Goal: Task Accomplishment & Management: Manage account settings

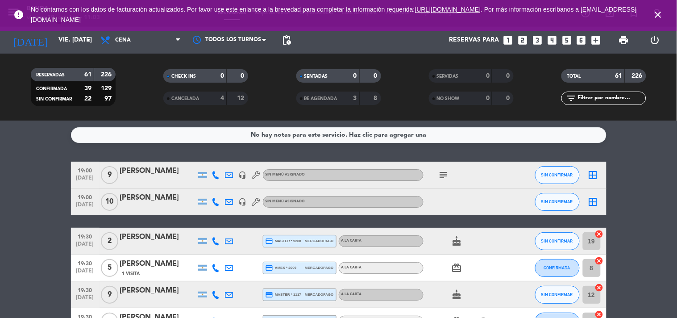
click at [555, 42] on icon "looks_4" at bounding box center [552, 40] width 12 height 12
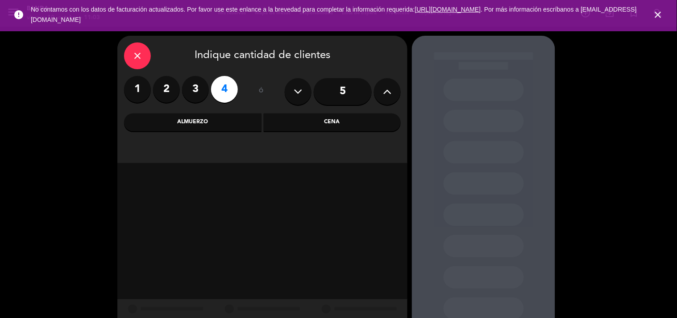
drag, startPoint x: 224, startPoint y: 125, endPoint x: 279, endPoint y: 218, distance: 107.9
click at [279, 218] on div "close Indique cantidad de clientes 1 2 3 4 ó 5 Almuerzo Cena" at bounding box center [262, 187] width 290 height 302
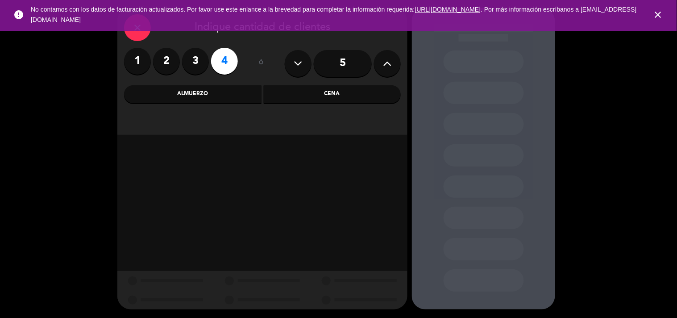
click at [223, 92] on div "Almuerzo" at bounding box center [192, 94] width 137 height 18
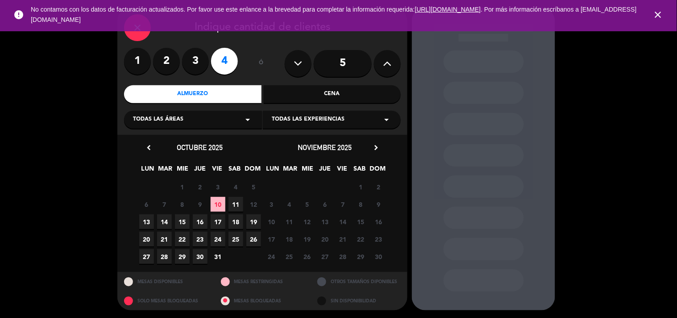
scroll to position [29, 0]
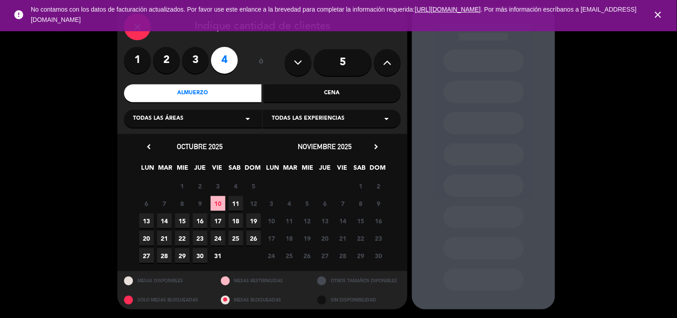
click at [222, 206] on span "10" at bounding box center [218, 203] width 15 height 15
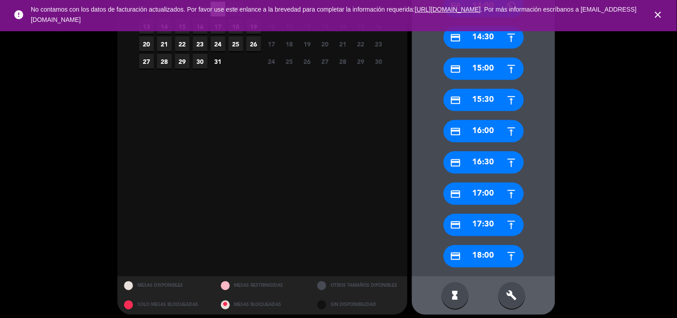
scroll to position [229, 0]
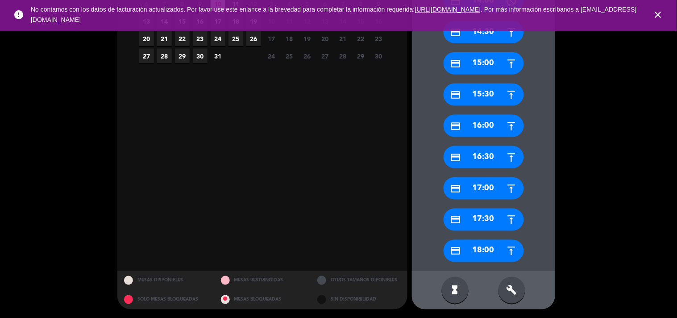
click at [483, 188] on div "credit_card 17:00" at bounding box center [484, 188] width 80 height 22
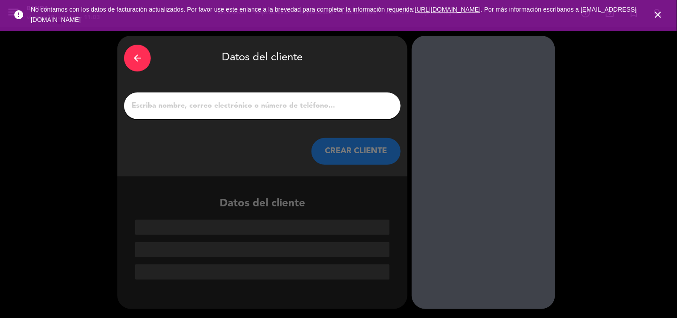
paste input "[PERSON_NAME]"
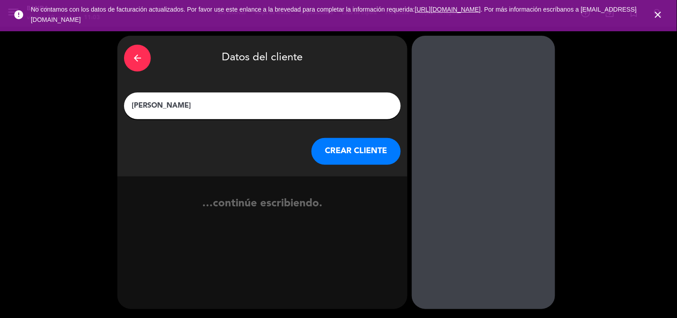
type input "[PERSON_NAME]"
click at [331, 153] on button "CREAR CLIENTE" at bounding box center [356, 151] width 89 height 27
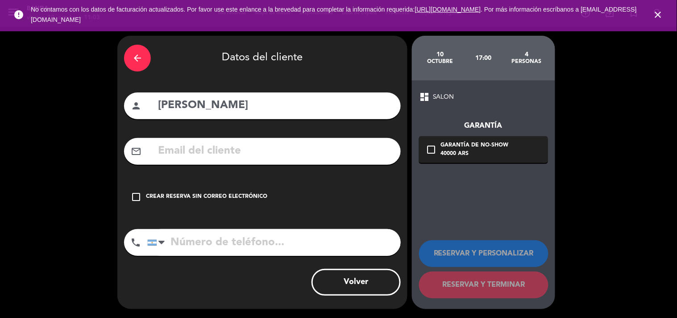
click at [212, 187] on div "check_box_outline_blank Crear reserva sin correo electrónico" at bounding box center [262, 196] width 277 height 27
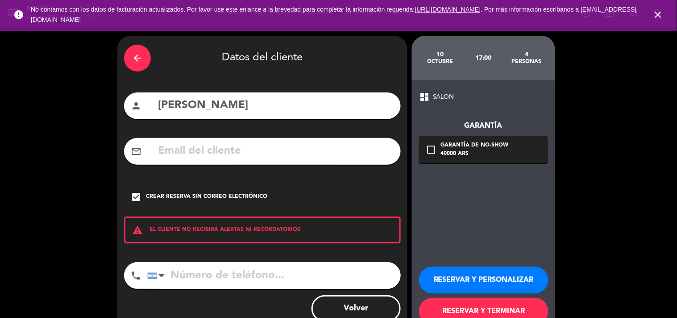
click at [471, 276] on button "RESERVAR Y PERSONALIZAR" at bounding box center [483, 279] width 129 height 27
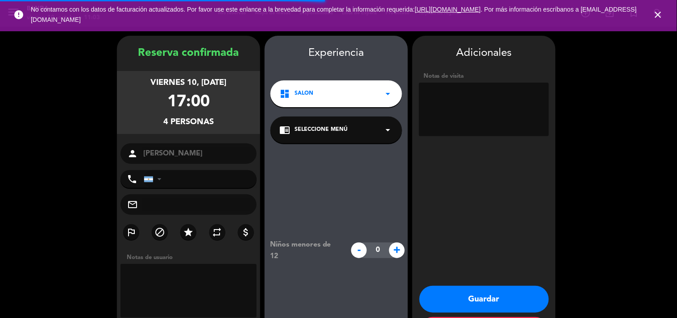
scroll to position [36, 0]
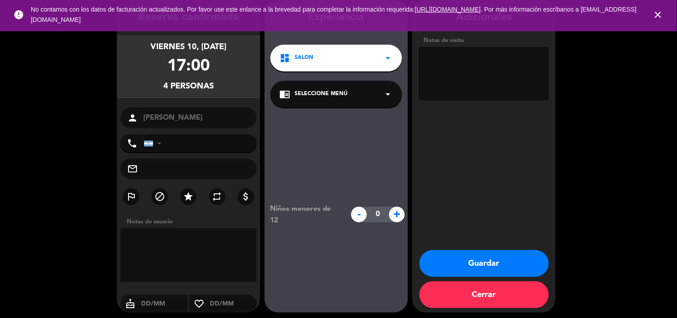
click at [458, 79] on textarea at bounding box center [484, 74] width 130 height 54
type textarea "x cone socio"
click at [485, 264] on button "Guardar" at bounding box center [484, 263] width 129 height 27
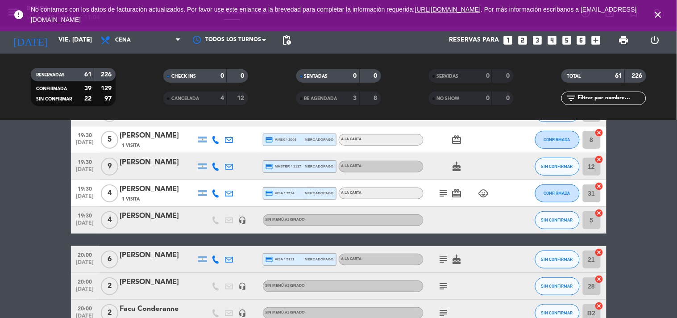
scroll to position [138, 0]
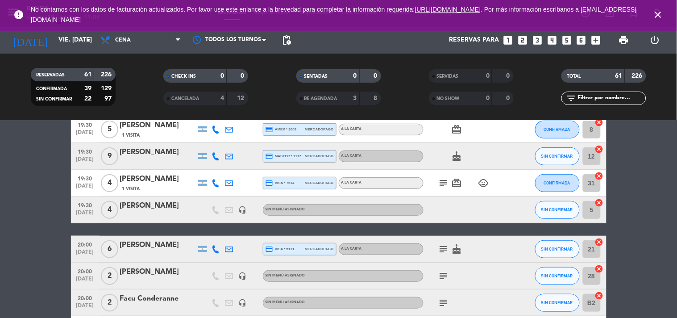
click at [450, 213] on div at bounding box center [464, 209] width 80 height 26
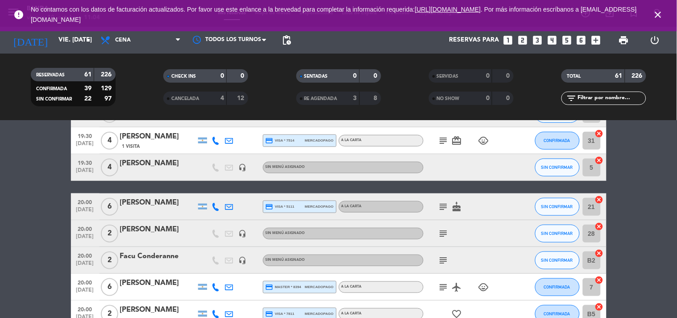
scroll to position [0, 0]
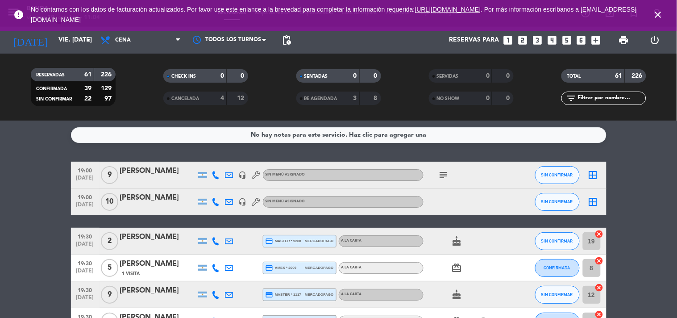
click at [441, 179] on icon "subject" at bounding box center [443, 175] width 11 height 11
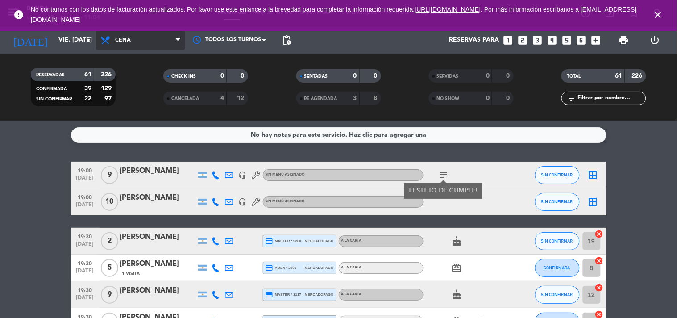
click at [143, 37] on span "Cena" at bounding box center [140, 40] width 89 height 20
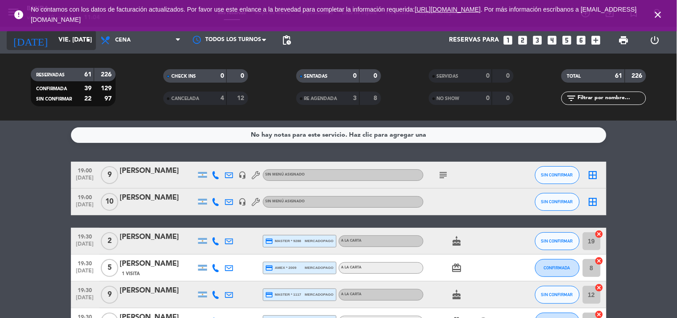
click at [66, 44] on input "vie. [DATE]" at bounding box center [96, 40] width 85 height 16
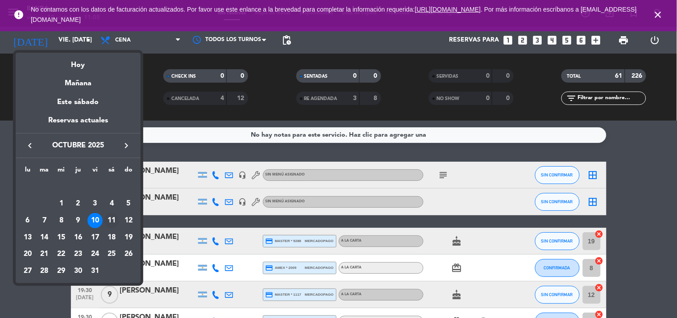
click at [112, 218] on div "11" at bounding box center [111, 220] width 15 height 15
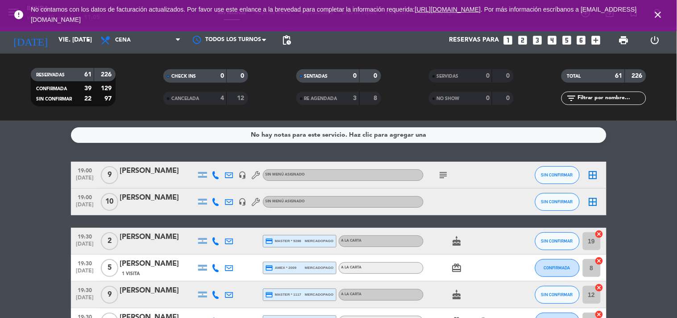
type input "sáb. [DATE]"
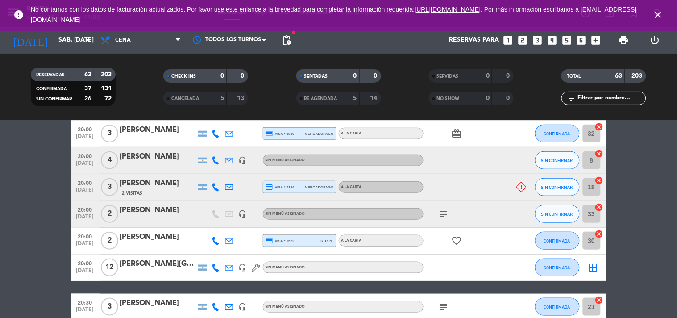
scroll to position [196, 0]
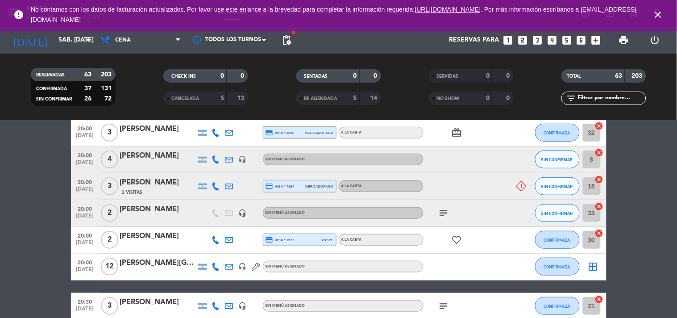
click at [447, 215] on icon "subject" at bounding box center [443, 213] width 11 height 11
click at [171, 210] on div "[PERSON_NAME]" at bounding box center [158, 210] width 76 height 12
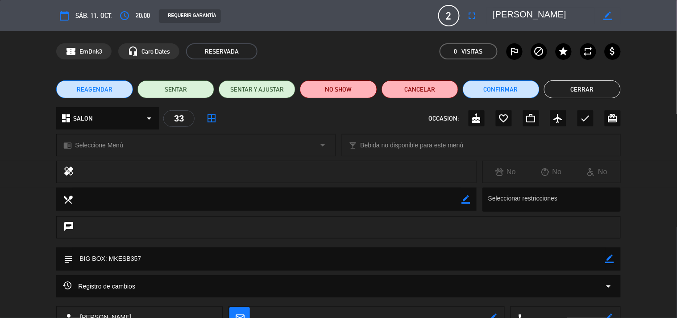
scroll to position [65, 0]
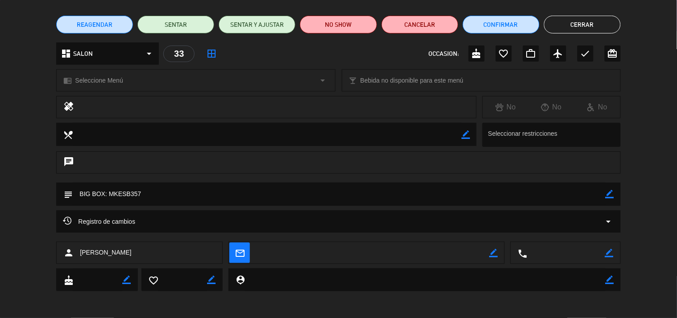
click at [608, 197] on icon "border_color" at bounding box center [610, 194] width 8 height 8
type textarea "BIG BOX: MKESB357-avisados por mail de la vista"
click at [608, 194] on icon at bounding box center [610, 194] width 8 height 8
click at [588, 21] on button "Cerrar" at bounding box center [582, 25] width 77 height 18
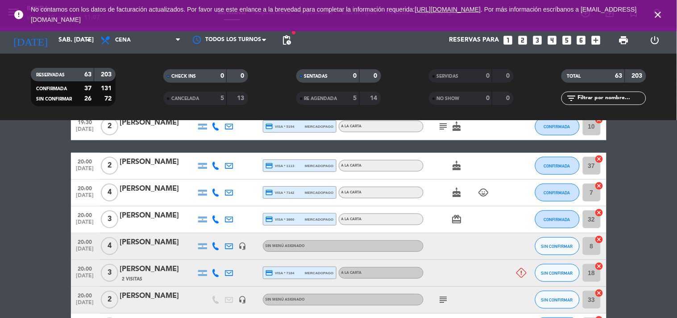
scroll to position [110, 0]
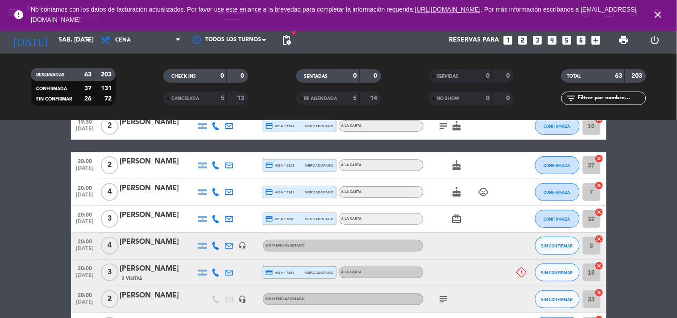
click at [217, 165] on icon at bounding box center [216, 165] width 8 height 8
click at [220, 152] on span "content_paste" at bounding box center [223, 150] width 7 height 7
click at [155, 161] on div "[PERSON_NAME]" at bounding box center [158, 162] width 76 height 12
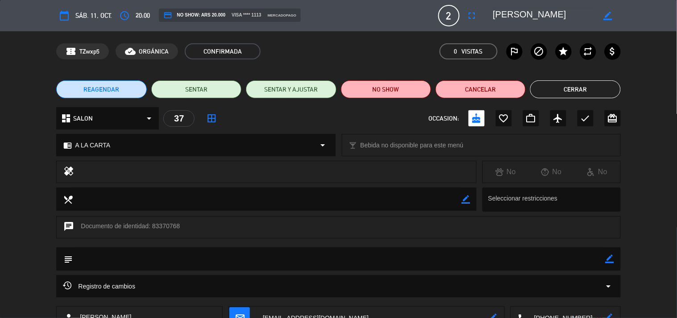
scroll to position [65, 0]
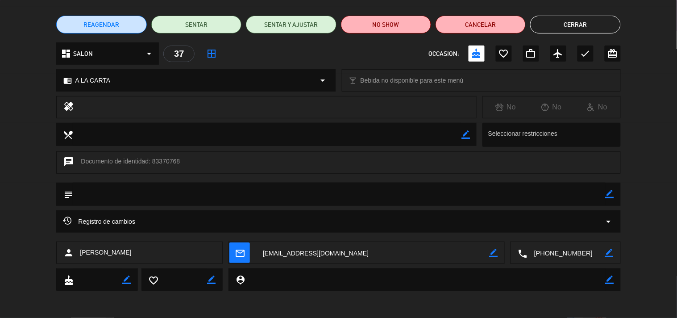
click at [608, 194] on icon "border_color" at bounding box center [610, 194] width 8 height 8
click at [527, 190] on textarea at bounding box center [339, 194] width 533 height 23
type textarea "avisados-asisten igual"
click at [612, 193] on icon at bounding box center [610, 194] width 8 height 8
click at [580, 28] on button "Cerrar" at bounding box center [575, 25] width 90 height 18
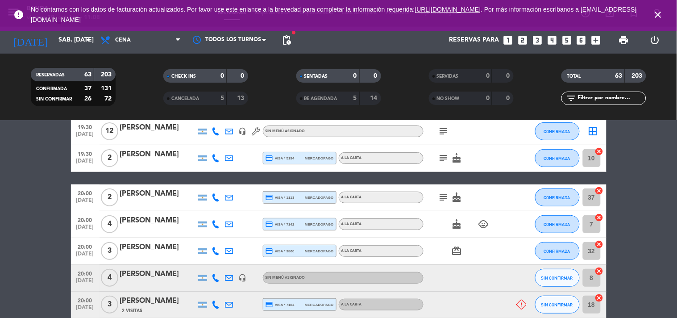
scroll to position [78, 0]
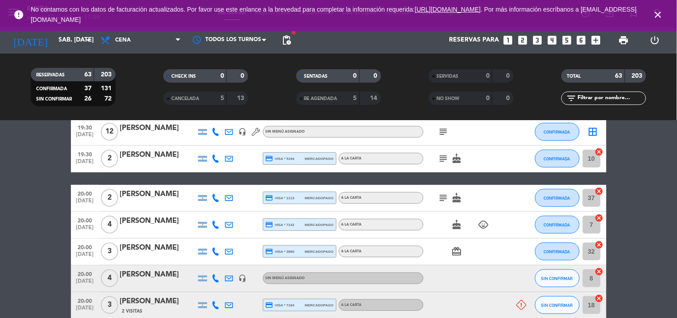
click at [217, 223] on icon at bounding box center [216, 225] width 8 height 8
click at [215, 209] on button "Copiar content_paste" at bounding box center [213, 209] width 27 height 9
click at [131, 225] on div "[PERSON_NAME]" at bounding box center [158, 221] width 76 height 12
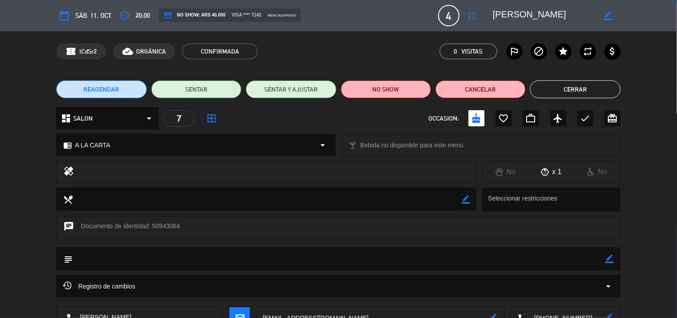
scroll to position [65, 0]
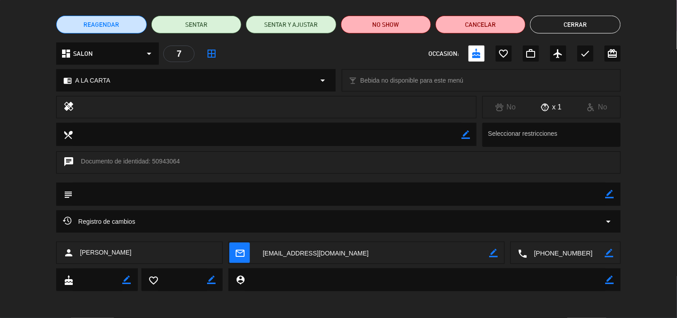
click at [612, 194] on icon "border_color" at bounding box center [610, 194] width 8 height 8
click at [566, 194] on textarea at bounding box center [339, 194] width 533 height 23
type textarea "avisados"
click at [614, 195] on div "subject" at bounding box center [338, 194] width 564 height 23
click at [612, 193] on icon at bounding box center [610, 194] width 8 height 8
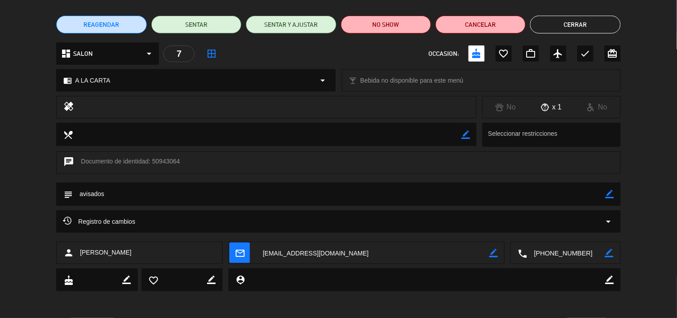
click at [590, 21] on button "Cerrar" at bounding box center [575, 25] width 90 height 18
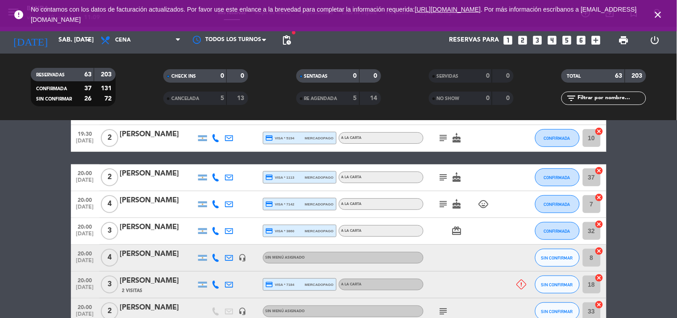
scroll to position [99, 0]
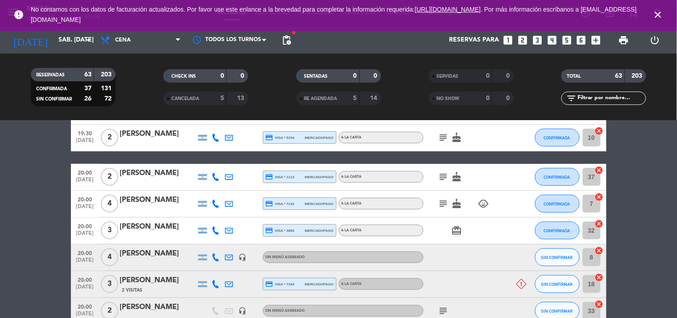
click at [214, 231] on icon at bounding box center [216, 230] width 8 height 8
click at [212, 216] on span "Copiar" at bounding box center [209, 215] width 19 height 9
click at [132, 229] on div "[PERSON_NAME]" at bounding box center [158, 227] width 76 height 12
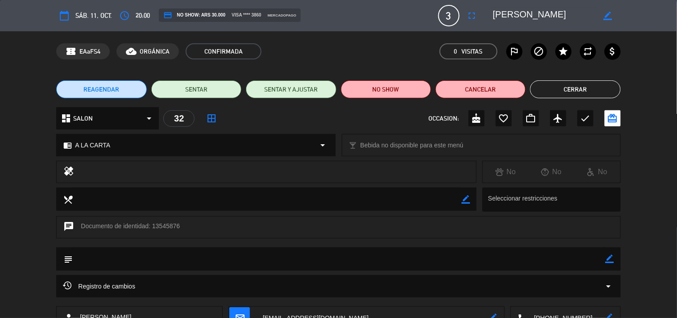
scroll to position [65, 0]
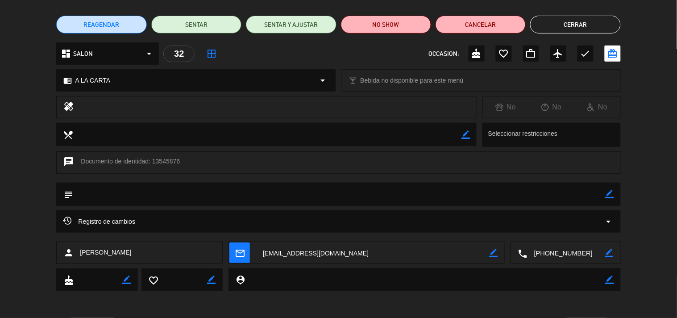
click at [608, 190] on icon "border_color" at bounding box center [610, 194] width 8 height 8
click at [579, 190] on textarea at bounding box center [339, 194] width 533 height 23
type textarea "avisados de la vista"
click at [612, 192] on icon at bounding box center [610, 194] width 8 height 8
click at [587, 26] on button "Cerrar" at bounding box center [575, 25] width 90 height 18
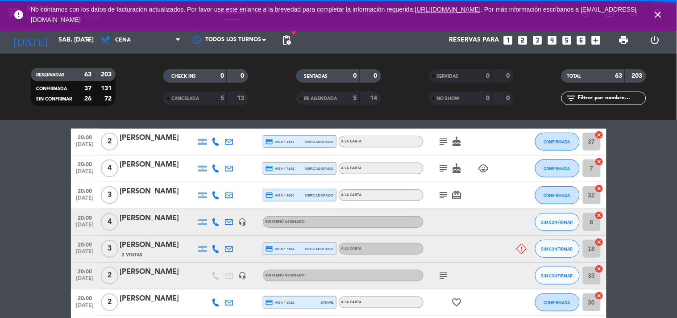
scroll to position [134, 0]
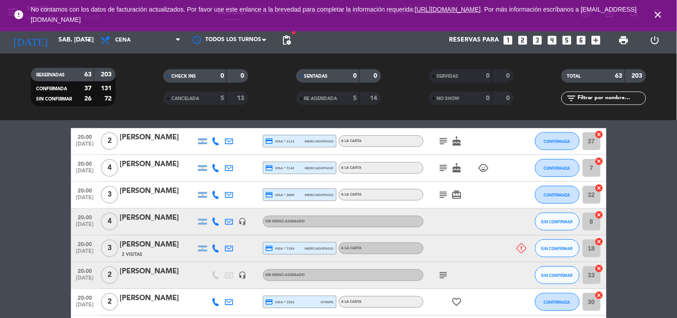
click at [217, 220] on icon at bounding box center [216, 221] width 8 height 8
click at [218, 207] on span "content_paste" at bounding box center [221, 206] width 7 height 7
click at [159, 224] on div "[PERSON_NAME]" at bounding box center [158, 218] width 76 height 12
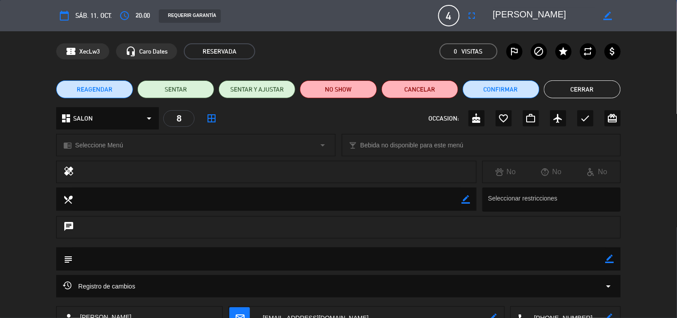
scroll to position [65, 0]
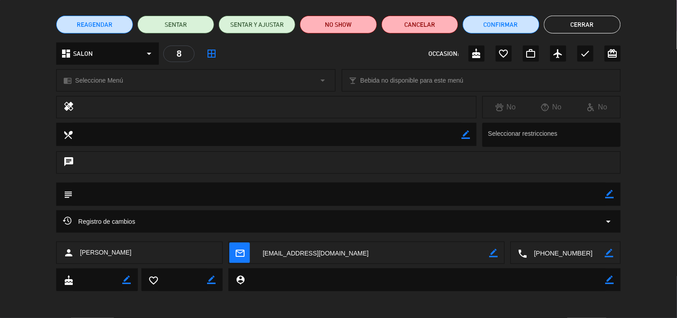
click at [613, 194] on icon "border_color" at bounding box center [610, 194] width 8 height 8
click at [582, 191] on textarea at bounding box center [339, 194] width 533 height 23
click at [100, 194] on textarea at bounding box center [339, 194] width 533 height 23
click at [331, 193] on textarea at bounding box center [339, 194] width 533 height 23
type textarea "avisados de la vista-"
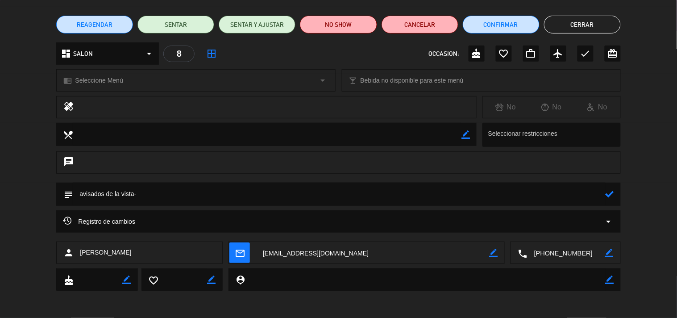
click at [608, 193] on icon at bounding box center [610, 194] width 8 height 8
click at [584, 24] on button "Cerrar" at bounding box center [582, 25] width 77 height 18
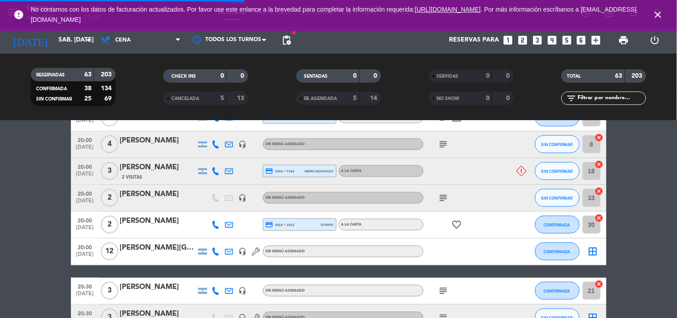
scroll to position [220, 0]
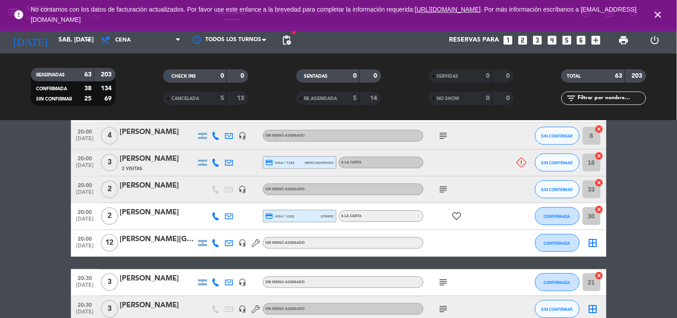
click at [219, 163] on icon at bounding box center [216, 162] width 8 height 8
click at [220, 147] on span "content_paste" at bounding box center [223, 147] width 7 height 7
click at [158, 161] on div "[PERSON_NAME]" at bounding box center [158, 159] width 76 height 12
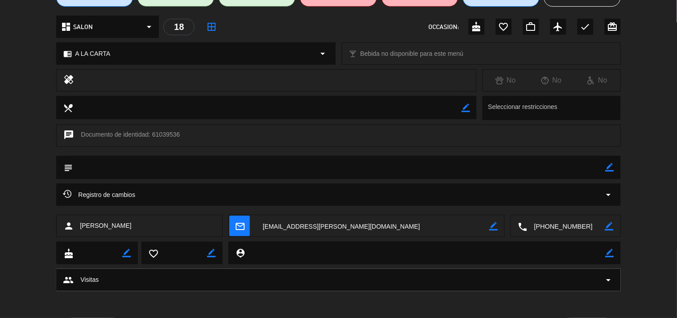
scroll to position [0, 0]
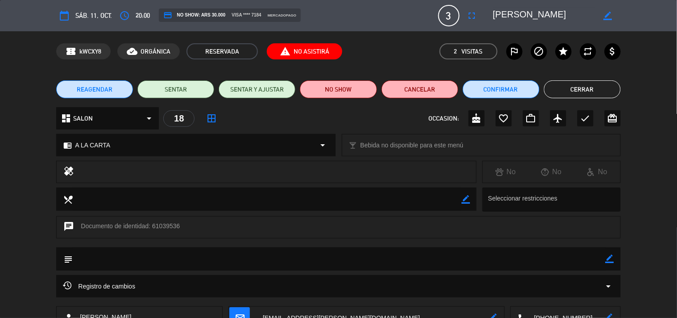
click at [593, 86] on button "Cerrar" at bounding box center [582, 89] width 77 height 18
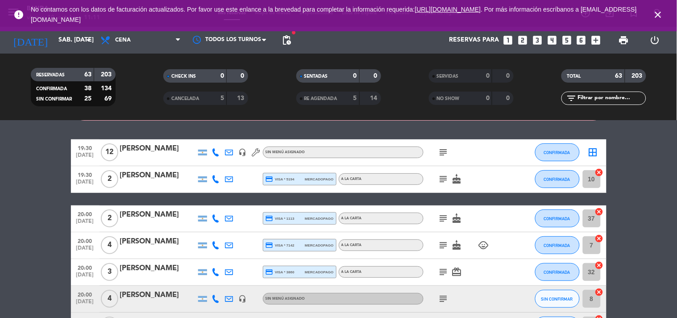
scroll to position [131, 0]
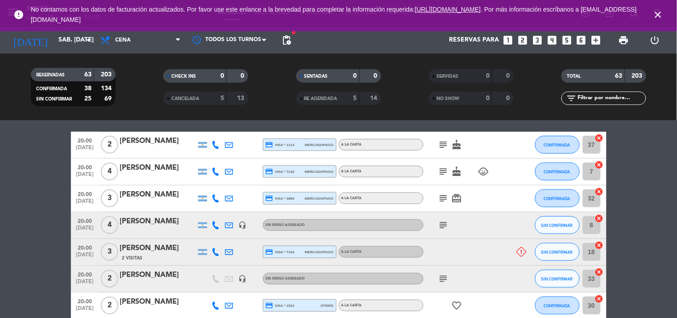
click at [441, 148] on icon "subject" at bounding box center [443, 144] width 11 height 11
click at [287, 42] on span "pending_actions" at bounding box center [286, 40] width 11 height 11
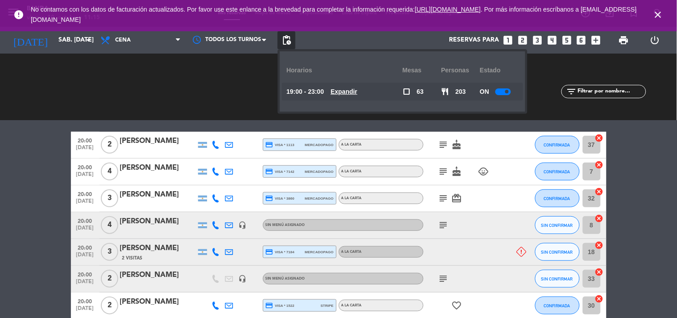
click at [346, 93] on u "Expandir" at bounding box center [344, 91] width 27 height 7
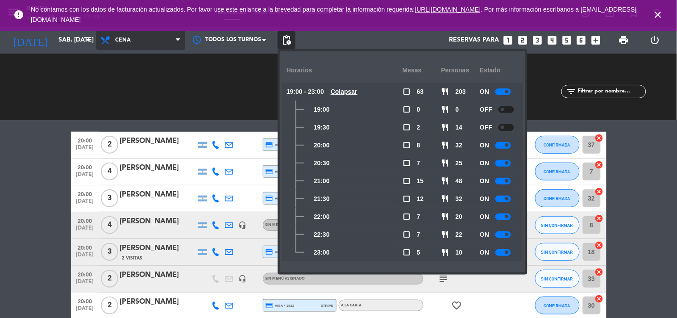
click at [137, 44] on span "Cena" at bounding box center [140, 40] width 89 height 20
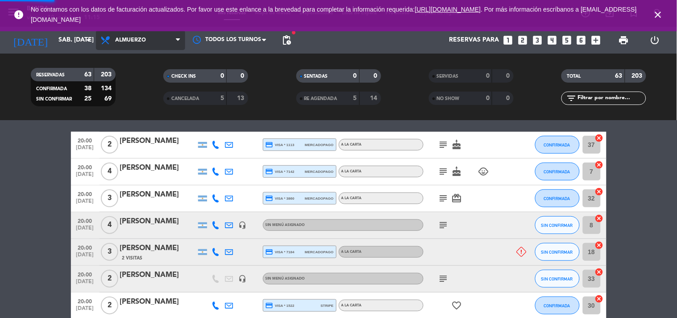
click at [121, 79] on div "menu Banda viernes 10. octubre - 11:15 Mis reservas Mapa de mesas Disponibilida…" at bounding box center [338, 60] width 677 height 121
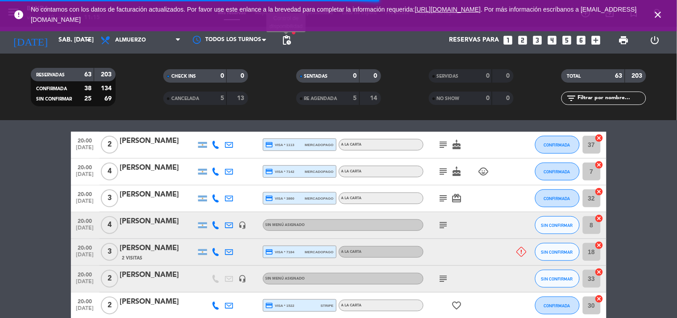
click at [286, 42] on span "pending_actions" at bounding box center [286, 40] width 11 height 11
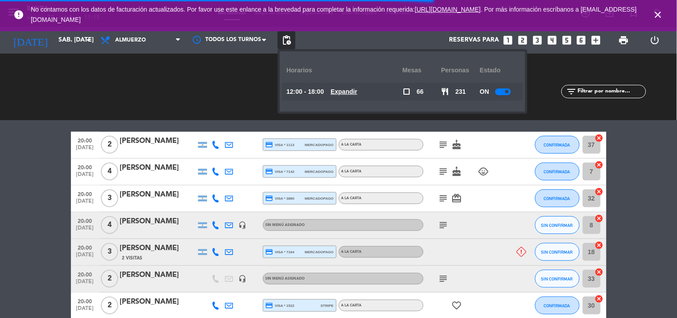
click at [353, 97] on div "12:00 - 18:00 Expandir" at bounding box center [345, 92] width 116 height 18
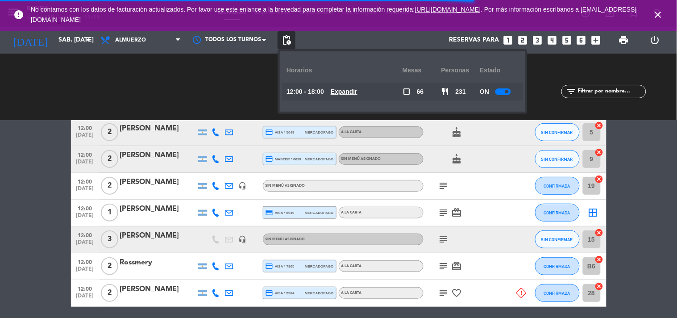
click at [351, 88] on u "Expandir" at bounding box center [344, 91] width 27 height 7
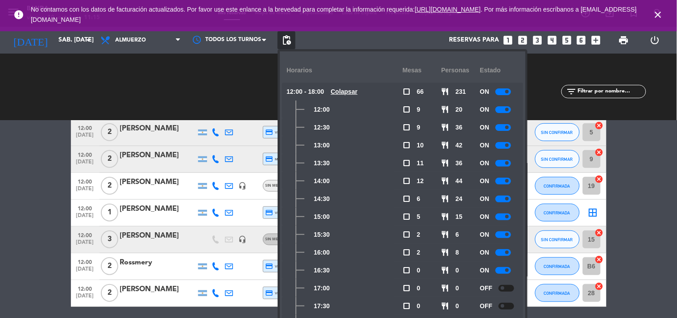
scroll to position [24, 0]
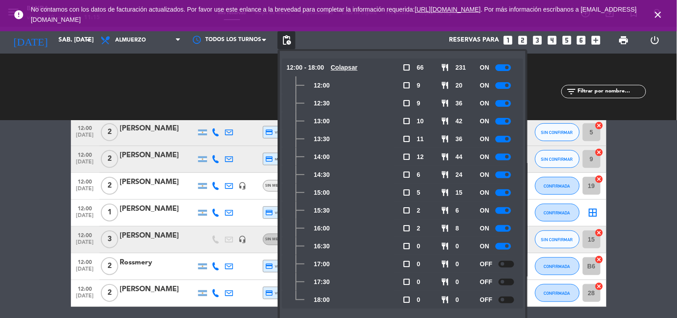
click at [505, 246] on div at bounding box center [503, 246] width 16 height 7
click at [500, 225] on div at bounding box center [503, 228] width 16 height 7
